Goal: Obtain resource: Download file/media

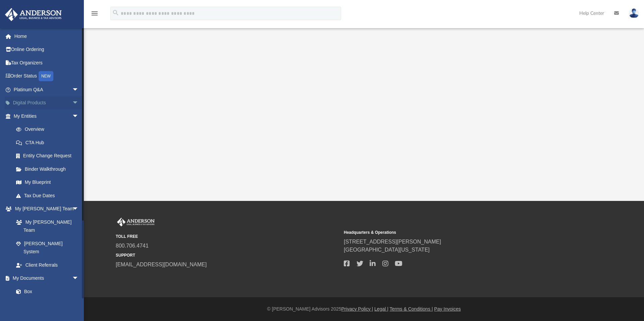
click at [28, 104] on link "Digital Products arrow_drop_down" at bounding box center [47, 102] width 84 height 13
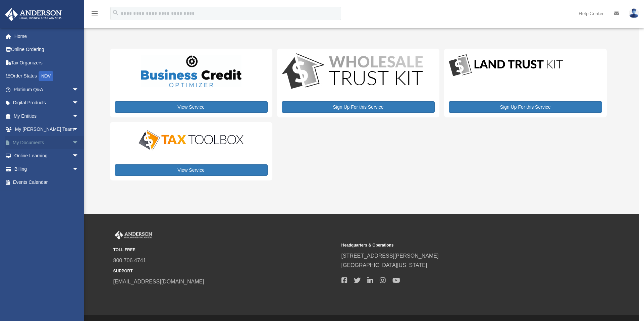
click at [32, 140] on link "My Documents arrow_drop_down" at bounding box center [47, 142] width 84 height 13
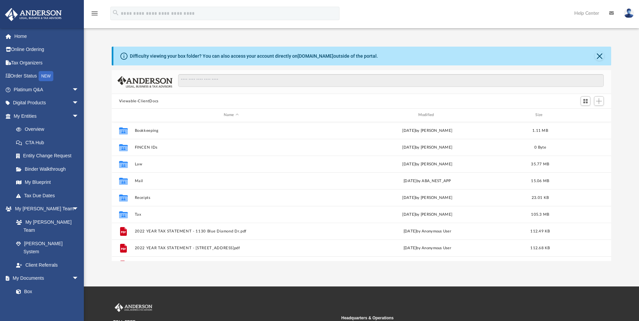
scroll to position [148, 494]
click at [428, 113] on div "Modified" at bounding box center [426, 115] width 193 height 6
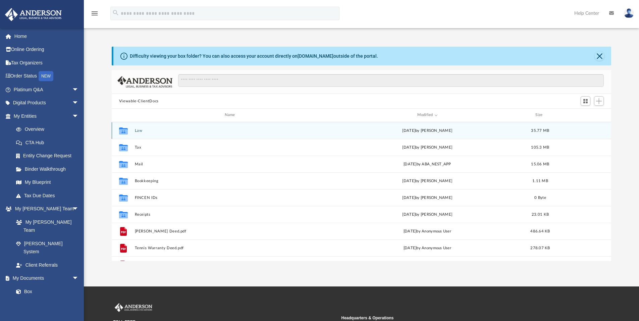
click at [137, 129] on button "Law" at bounding box center [230, 130] width 193 height 4
click at [161, 129] on button "Grace on 59th, LLC (formerly - Blessed Foundation Investments, LLC)" at bounding box center [230, 130] width 193 height 4
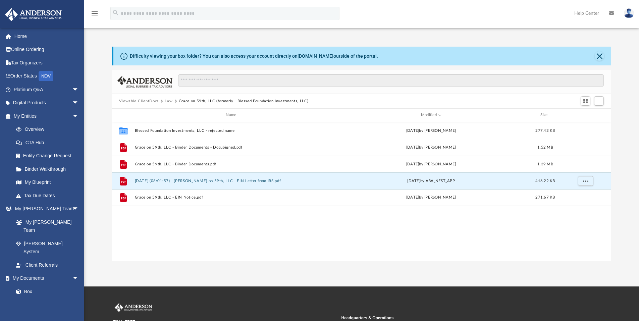
click at [162, 179] on button "[DATE] (08:01:57) - [PERSON_NAME] on 59th, LLC - EIN Letter from IRS.pdf" at bounding box center [231, 181] width 195 height 4
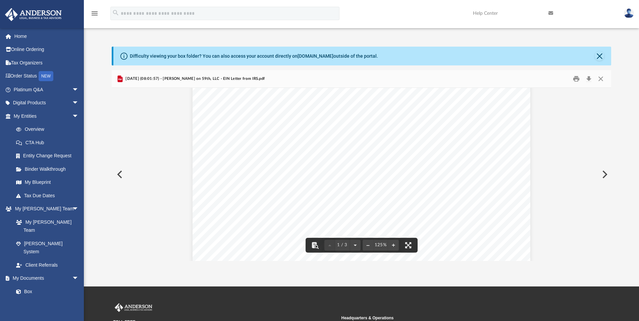
scroll to position [113, 0]
click at [598, 57] on button "Close" at bounding box center [598, 55] width 9 height 9
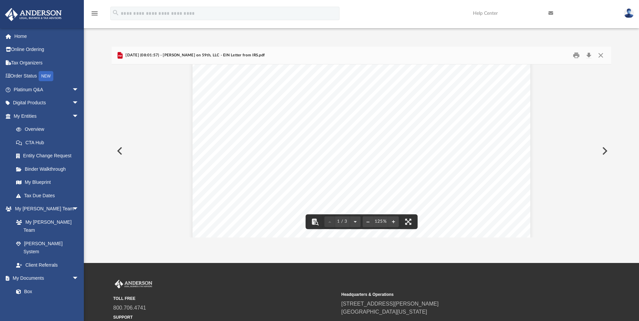
click at [124, 148] on button "Preview" at bounding box center [119, 150] width 15 height 19
click at [600, 54] on button "Close" at bounding box center [600, 55] width 12 height 10
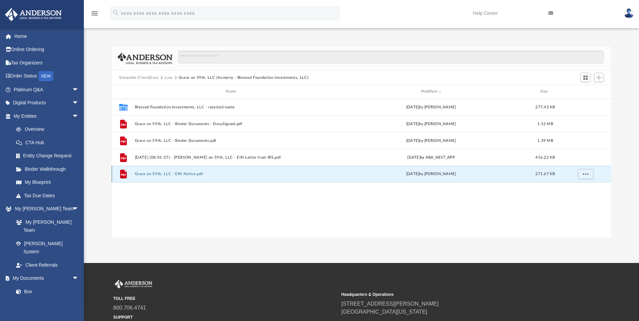
click at [146, 174] on button "Grace on 59th, LLC - EIN Notice.pdf" at bounding box center [231, 174] width 195 height 4
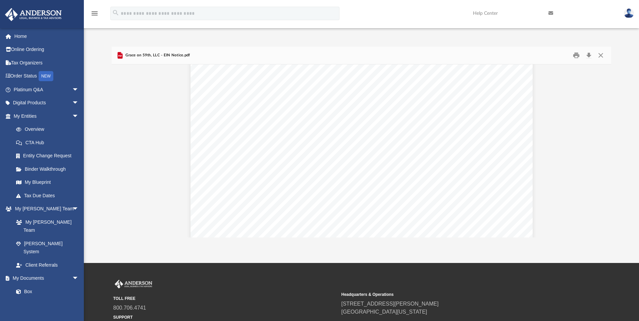
scroll to position [0, 0]
click at [599, 56] on button "Close" at bounding box center [600, 55] width 12 height 10
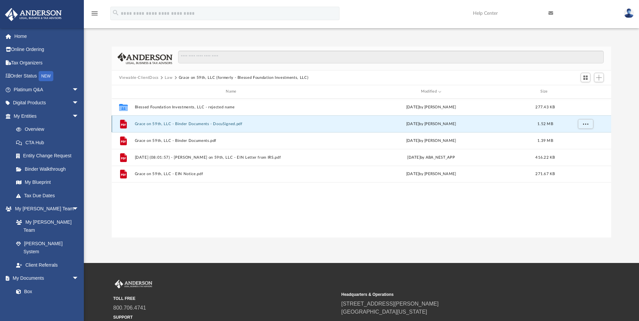
click at [187, 122] on button "Grace on 59th, LLC - Binder Documents - DocuSigned.pdf" at bounding box center [231, 124] width 195 height 4
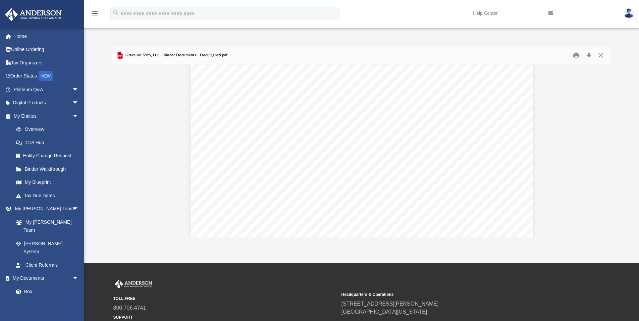
scroll to position [2406, 0]
click at [576, 55] on button "Print" at bounding box center [575, 55] width 13 height 10
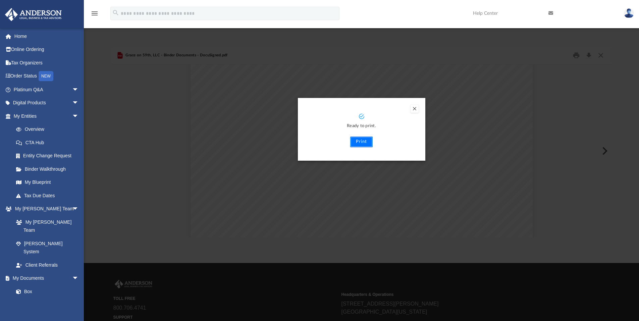
click at [361, 142] on button "Print" at bounding box center [361, 141] width 22 height 11
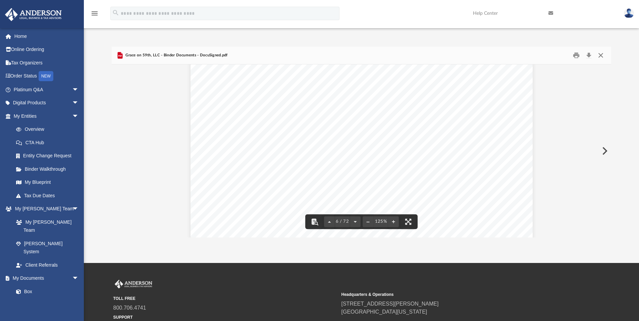
click at [599, 57] on button "Close" at bounding box center [600, 55] width 12 height 10
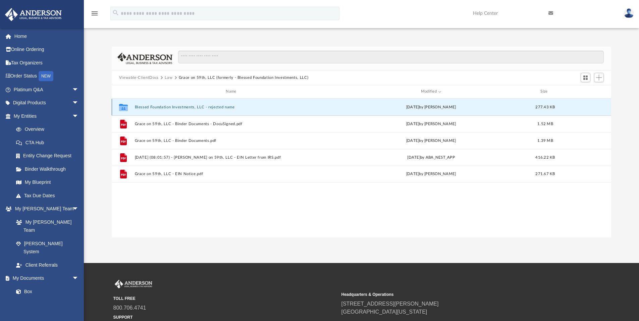
click at [170, 107] on button "Blessed Foundation Investments, LLC - rejected name" at bounding box center [231, 107] width 195 height 4
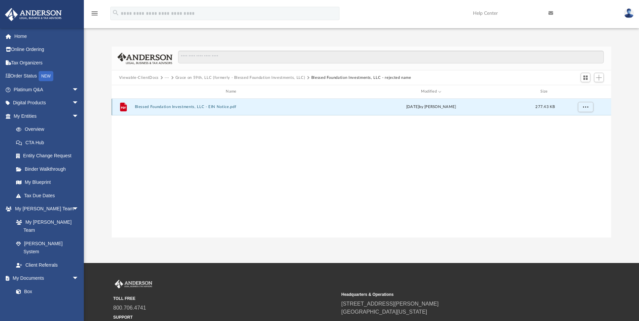
click at [152, 107] on button "Blessed Foundation Investments, LLC - EIN Notice.pdf" at bounding box center [231, 107] width 195 height 4
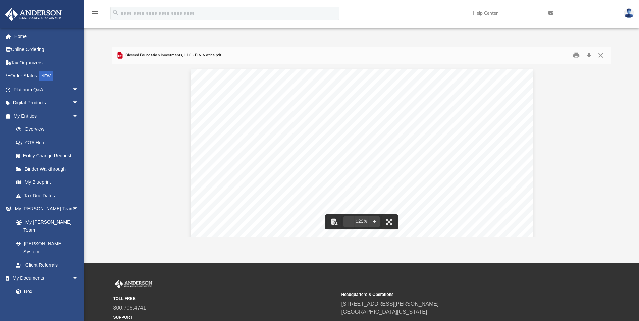
click at [305, 156] on div "Page 1" at bounding box center [361, 290] width 342 height 443
click at [600, 55] on button "Close" at bounding box center [600, 55] width 12 height 10
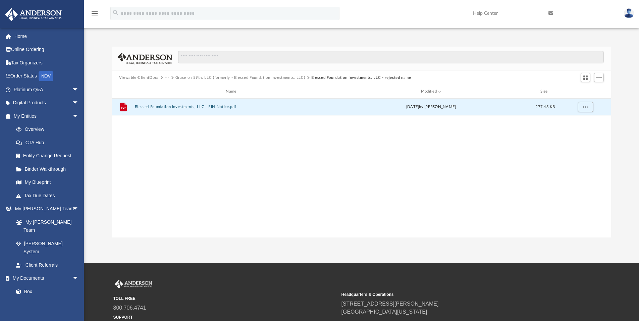
click at [182, 77] on button "Grace on 59th, LLC (formerly - Blessed Foundation Investments, LLC)" at bounding box center [240, 78] width 130 height 6
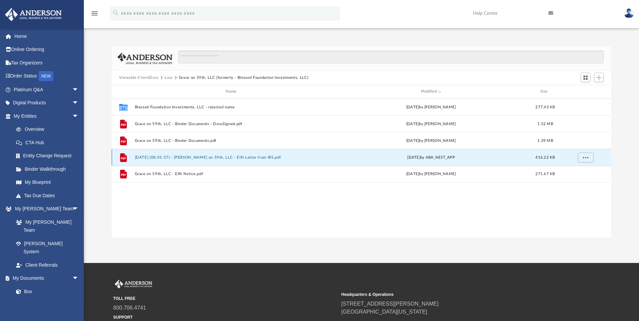
click at [148, 158] on button "[DATE] (08:01:57) - [PERSON_NAME] on 59th, LLC - EIN Letter from IRS.pdf" at bounding box center [231, 157] width 195 height 4
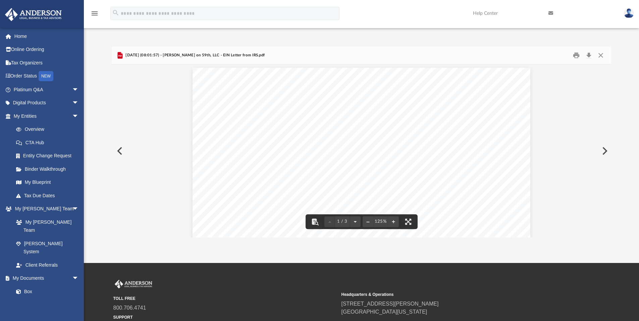
scroll to position [0, 0]
click at [601, 55] on button "Close" at bounding box center [600, 55] width 12 height 10
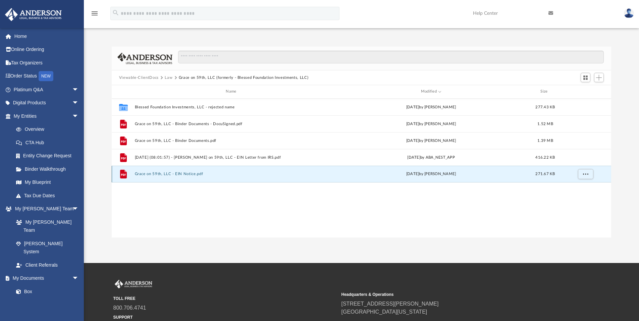
click at [151, 174] on button "Grace on 59th, LLC - EIN Notice.pdf" at bounding box center [231, 174] width 195 height 4
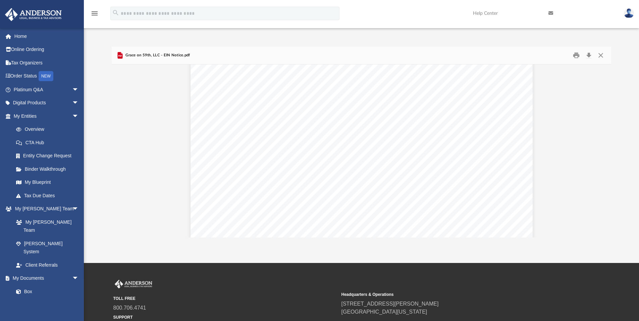
scroll to position [39, 0]
click at [575, 55] on button "Print" at bounding box center [575, 55] width 13 height 10
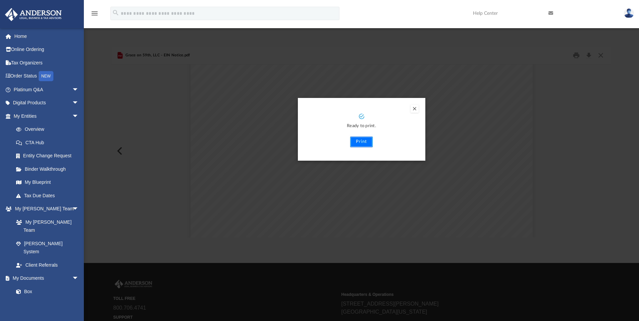
click at [361, 139] on button "Print" at bounding box center [361, 141] width 22 height 11
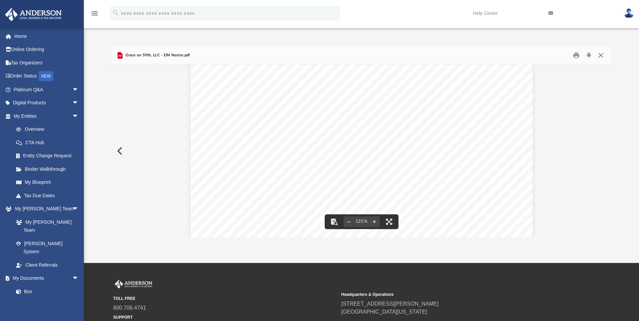
click at [599, 54] on button "Close" at bounding box center [600, 55] width 12 height 10
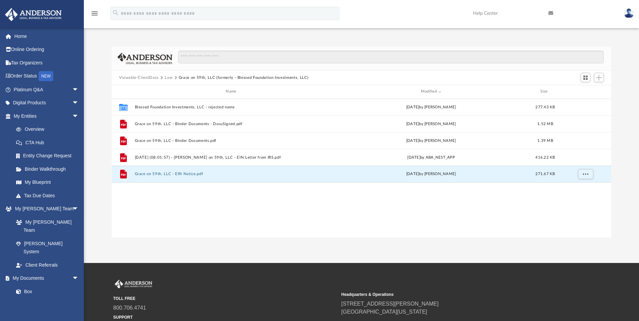
click at [168, 78] on button "Law" at bounding box center [169, 78] width 8 height 6
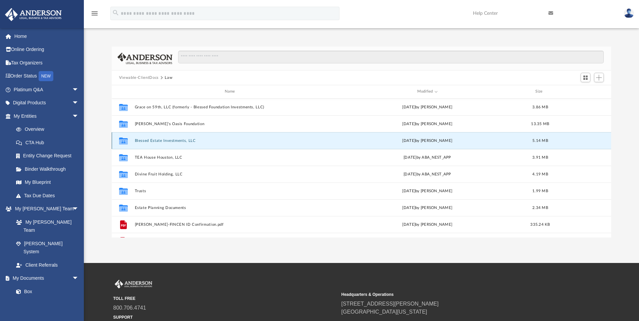
click at [153, 138] on button "Blessed Estate Investments, LLC" at bounding box center [230, 140] width 193 height 4
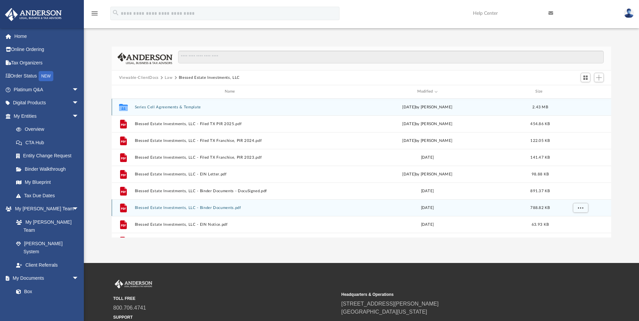
scroll to position [12, 0]
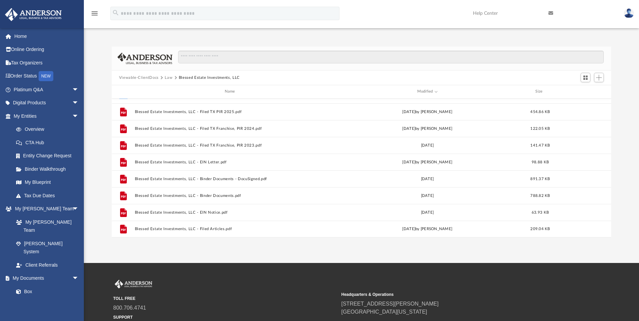
click at [167, 78] on button "Law" at bounding box center [169, 78] width 8 height 6
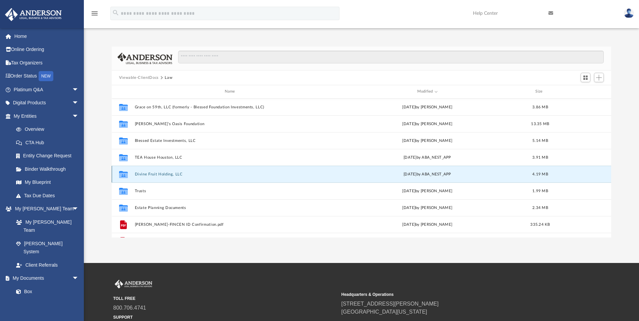
click at [158, 174] on button "Divine Fruit Holding, LLC" at bounding box center [230, 174] width 193 height 4
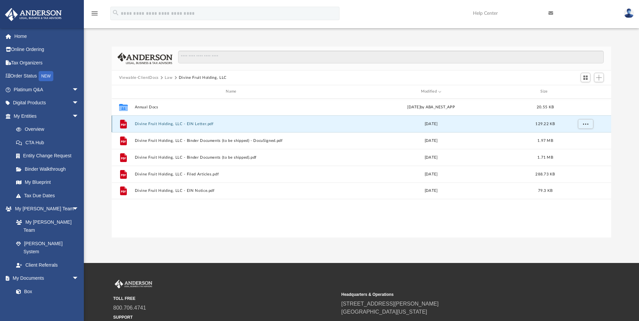
click at [159, 123] on button "Divine Fruit Holding, LLC - EIN Letter.pdf" at bounding box center [231, 124] width 195 height 4
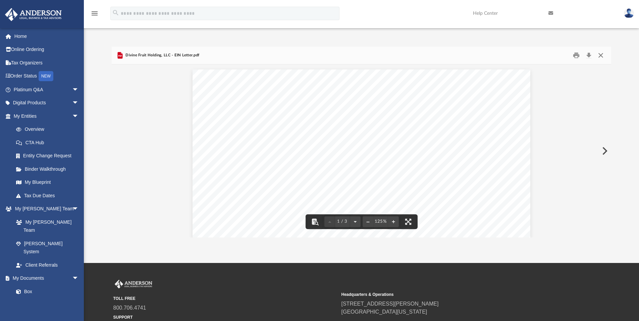
click at [600, 57] on button "Close" at bounding box center [600, 55] width 12 height 10
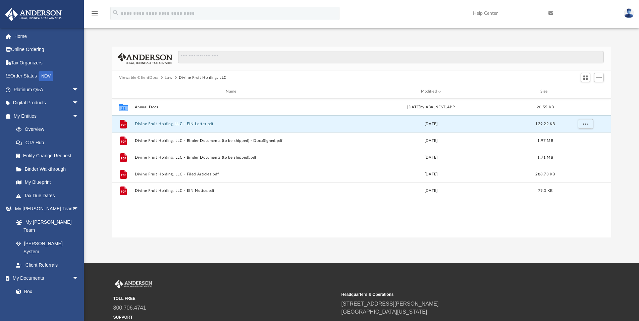
click at [166, 78] on button "Law" at bounding box center [169, 78] width 8 height 6
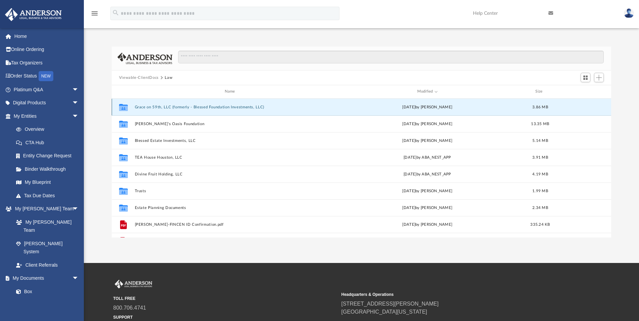
click at [155, 109] on button "Grace on 59th, LLC (formerly - Blessed Foundation Investments, LLC)" at bounding box center [230, 107] width 193 height 4
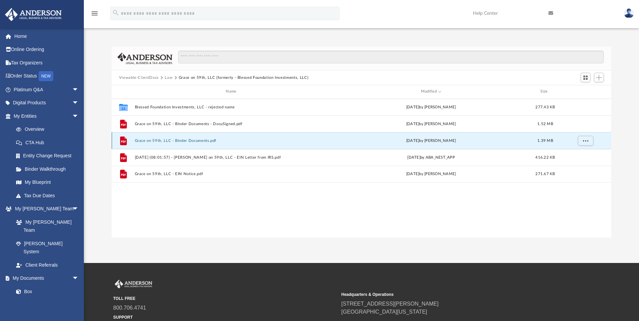
click at [157, 140] on button "Grace on 59th, LLC - Binder Documents.pdf" at bounding box center [231, 140] width 195 height 4
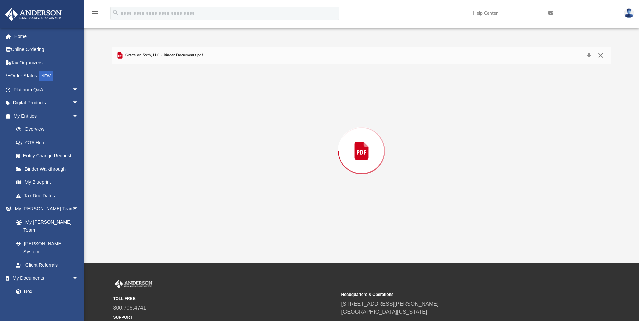
click at [599, 55] on button "Close" at bounding box center [600, 55] width 12 height 9
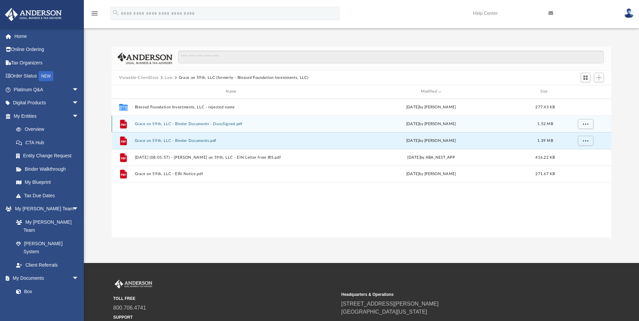
click at [166, 124] on button "Grace on 59th, LLC - Binder Documents - DocuSigned.pdf" at bounding box center [231, 124] width 195 height 4
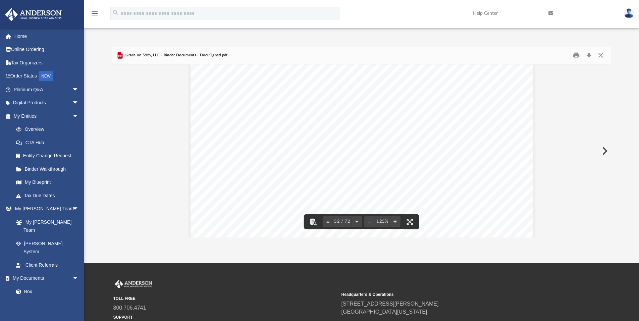
scroll to position [23296, 0]
click at [599, 58] on button "Close" at bounding box center [600, 55] width 12 height 10
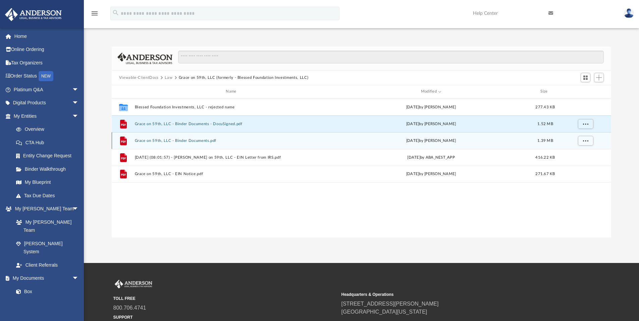
click at [178, 141] on button "Grace on 59th, LLC - Binder Documents.pdf" at bounding box center [231, 140] width 195 height 4
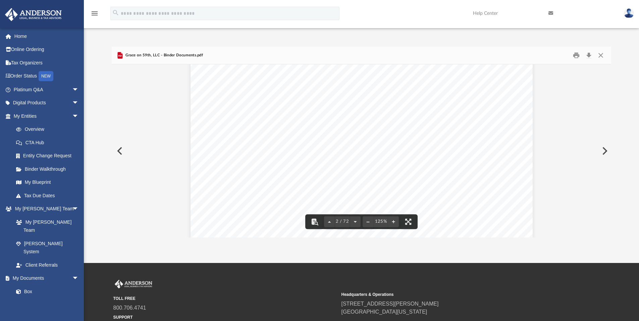
scroll to position [611, 0]
click at [574, 55] on button "Print" at bounding box center [575, 55] width 13 height 10
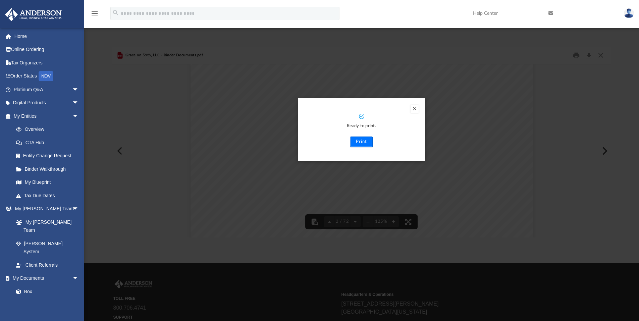
click at [355, 140] on button "Print" at bounding box center [361, 141] width 22 height 11
